Goal: Obtain resource: Obtain resource

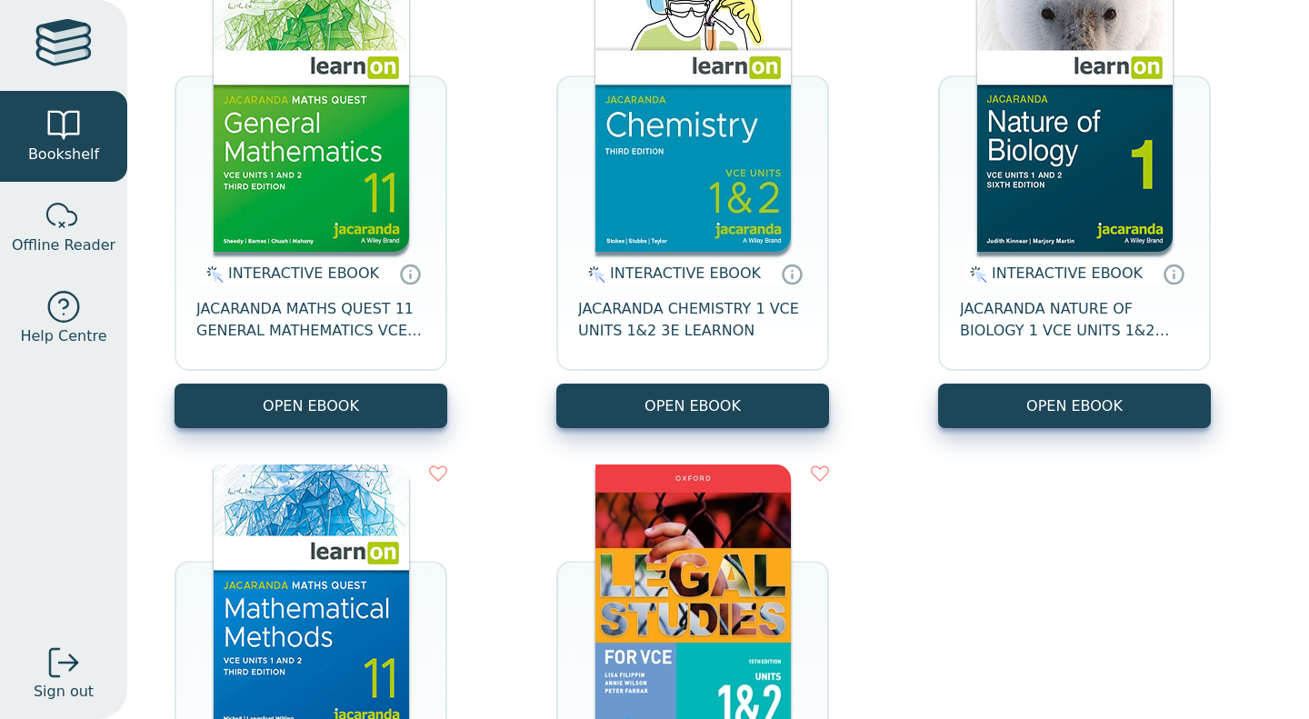
scroll to position [289, 0]
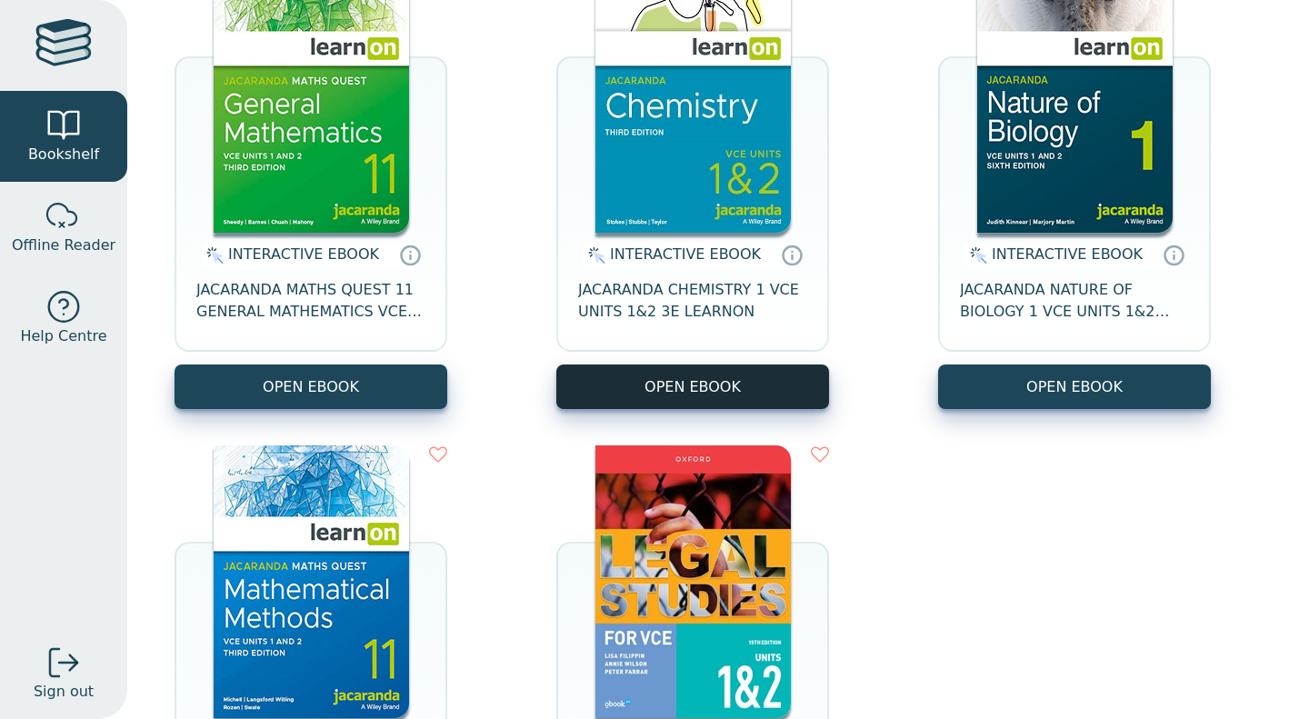
click at [717, 397] on button "OPEN EBOOK" at bounding box center [692, 386] width 273 height 45
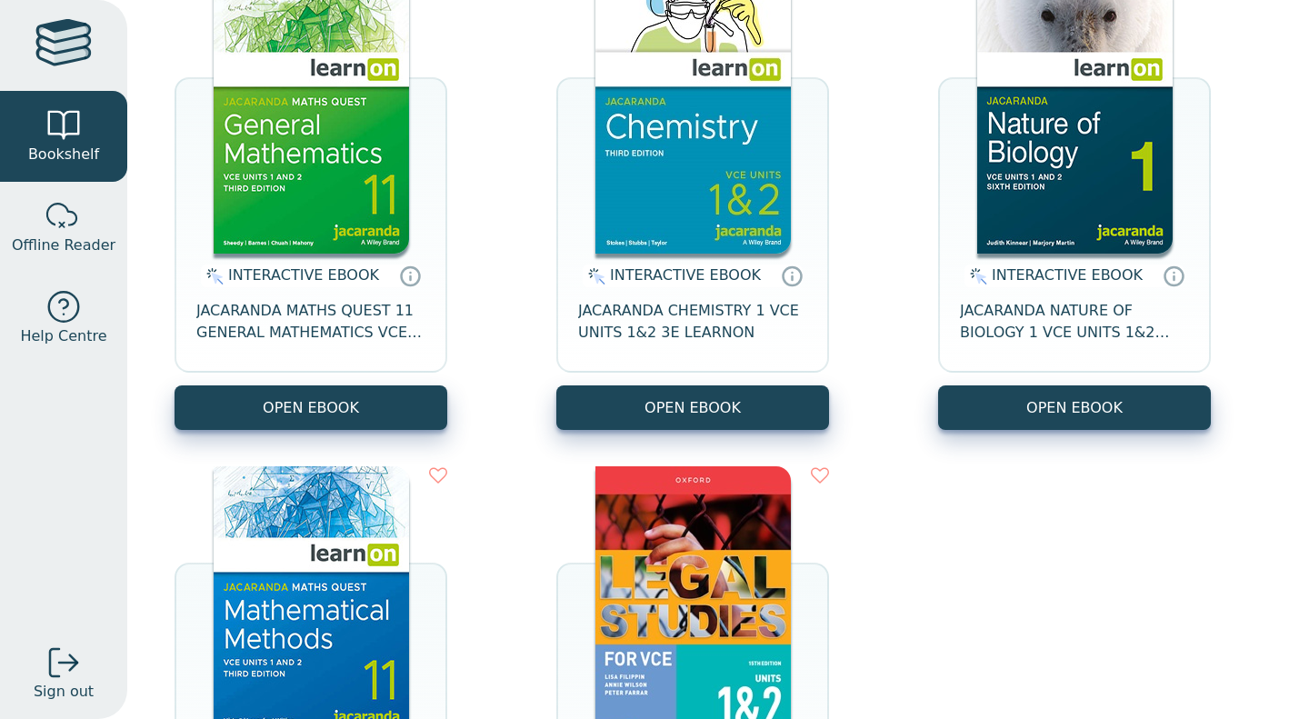
scroll to position [238, 0]
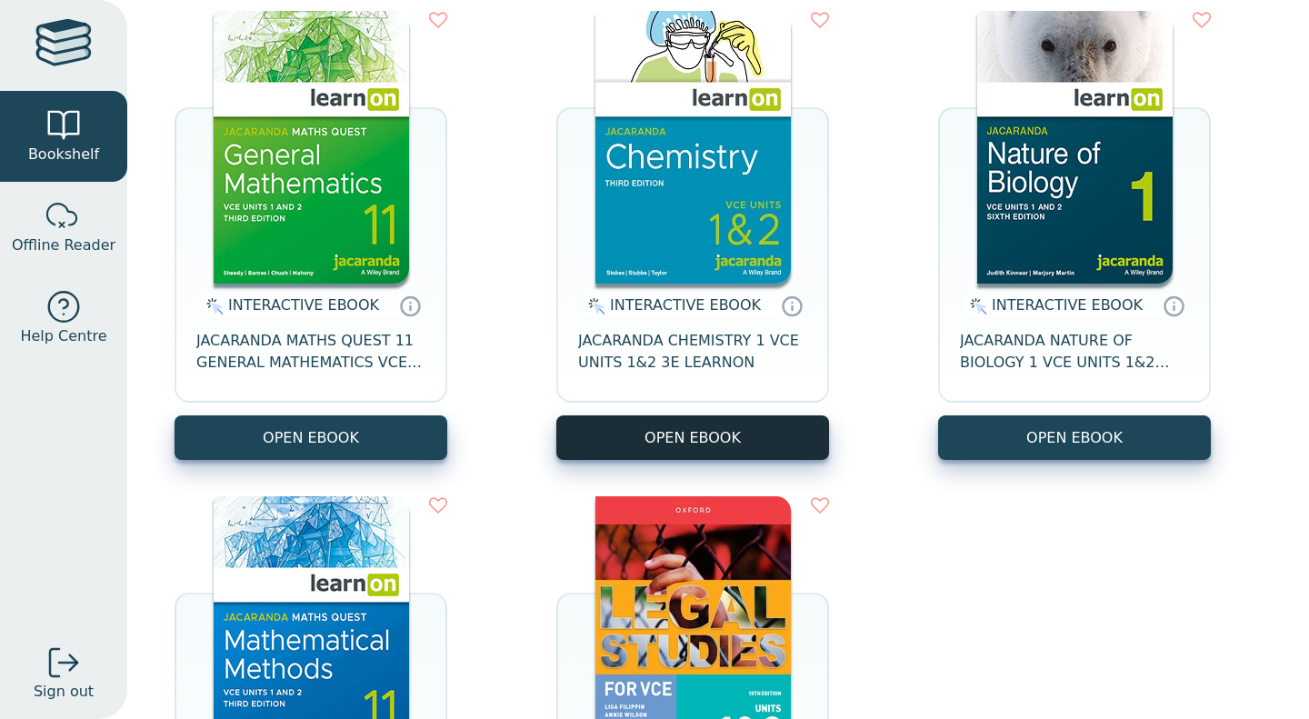
click at [684, 420] on button "OPEN EBOOK" at bounding box center [692, 437] width 273 height 45
